Goal: Task Accomplishment & Management: Manage account settings

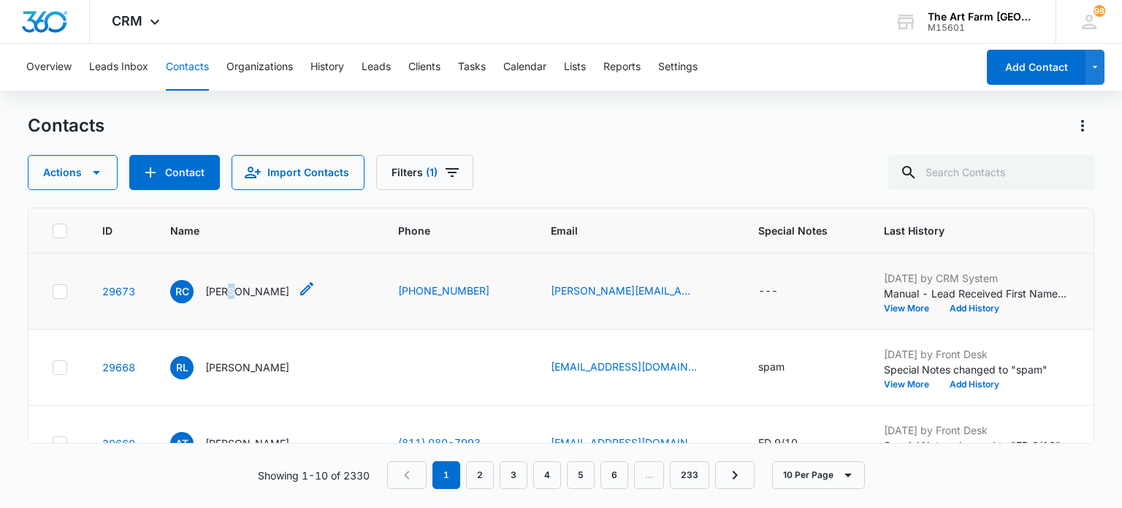
drag, startPoint x: 242, startPoint y: 296, endPoint x: 232, endPoint y: 291, distance: 10.5
click at [232, 291] on p "[PERSON_NAME]" at bounding box center [247, 290] width 84 height 15
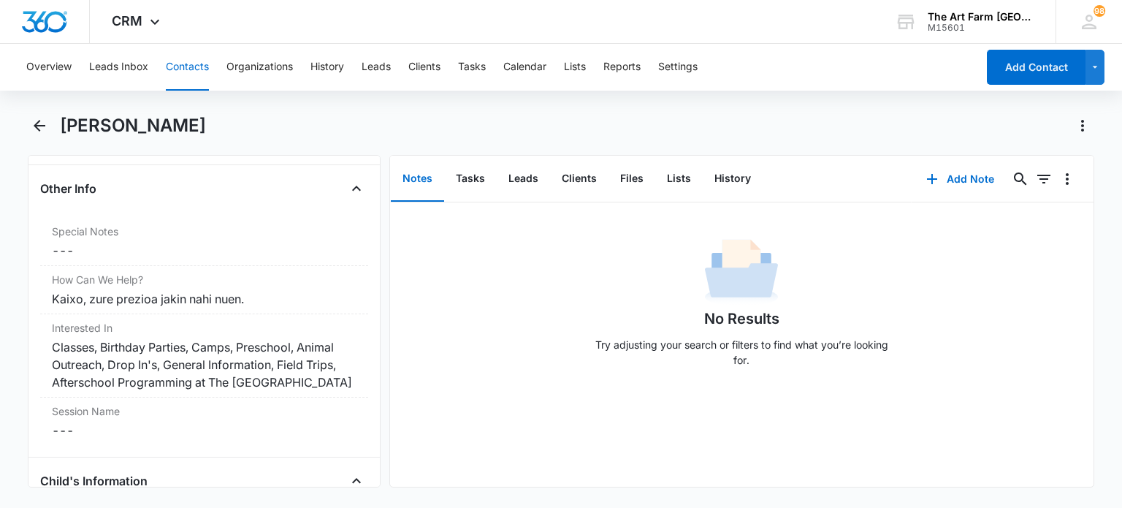
scroll to position [1233, 0]
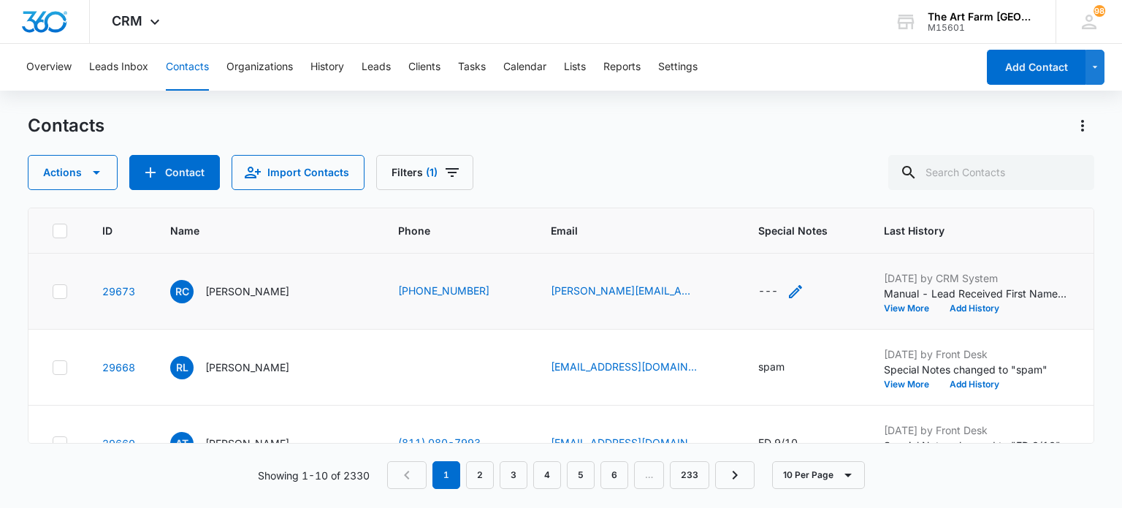
click at [762, 289] on div "---" at bounding box center [768, 292] width 20 height 18
click at [740, 195] on textarea "Special Notes" at bounding box center [781, 173] width 173 height 83
click at [758, 294] on div "---" at bounding box center [768, 292] width 20 height 18
click at [759, 178] on textarea "Special Notes" at bounding box center [781, 173] width 173 height 83
type textarea "spam"
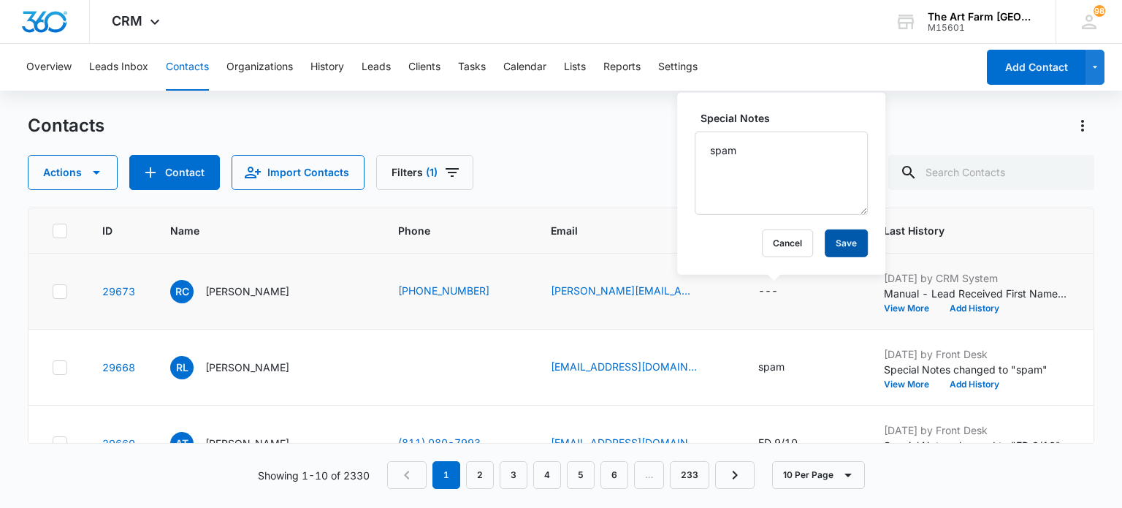
click at [825, 245] on button "Save" at bounding box center [846, 243] width 43 height 28
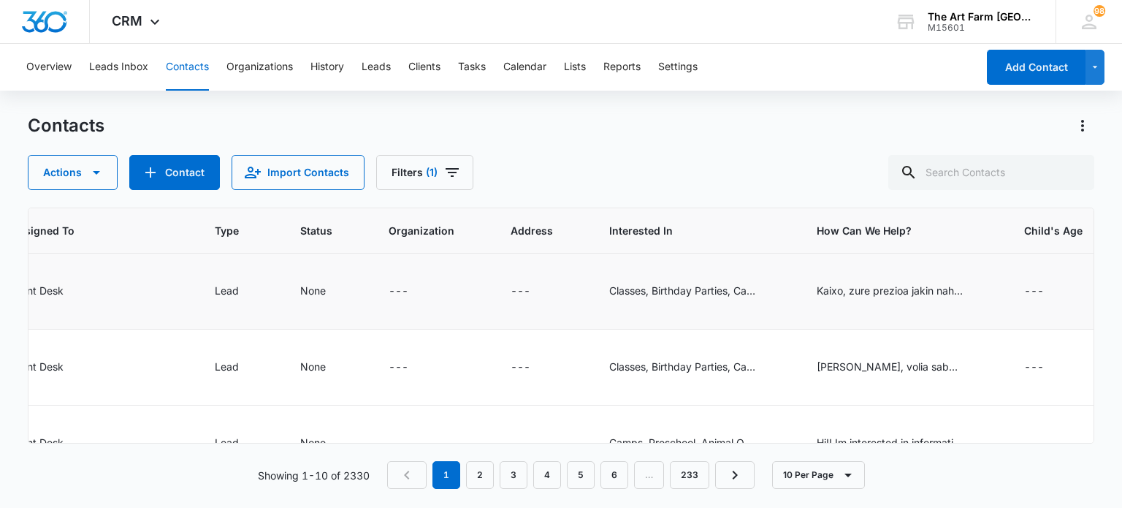
scroll to position [0, 1090]
click at [915, 289] on div "Kaixo, zure prezioa jakin nahi nuen." at bounding box center [890, 290] width 146 height 15
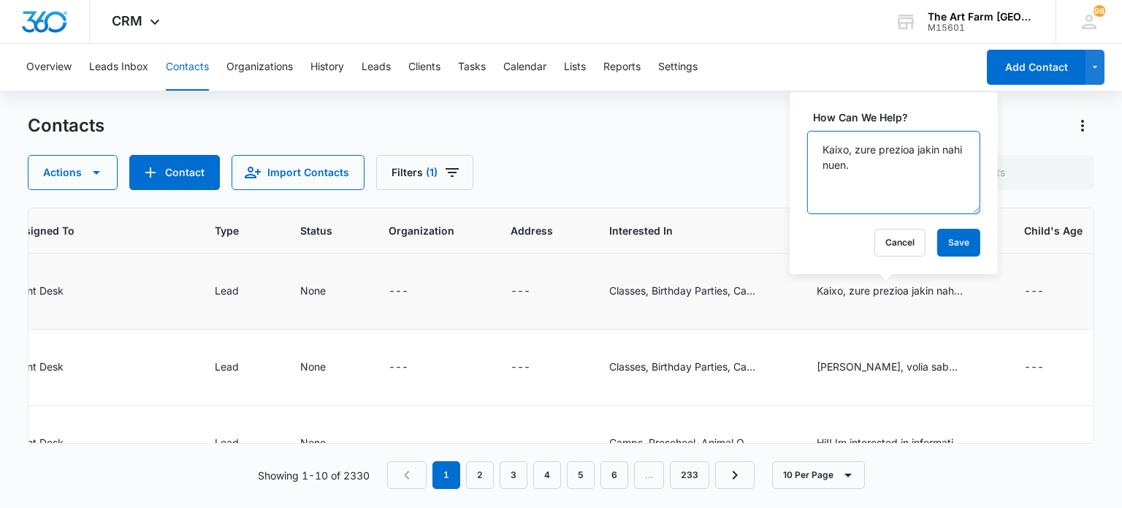
click at [883, 157] on textarea "Kaixo, zure prezioa jakin nahi nuen." at bounding box center [893, 172] width 173 height 83
click at [879, 241] on button "Cancel" at bounding box center [899, 243] width 51 height 28
